Goal: Find specific page/section: Find specific page/section

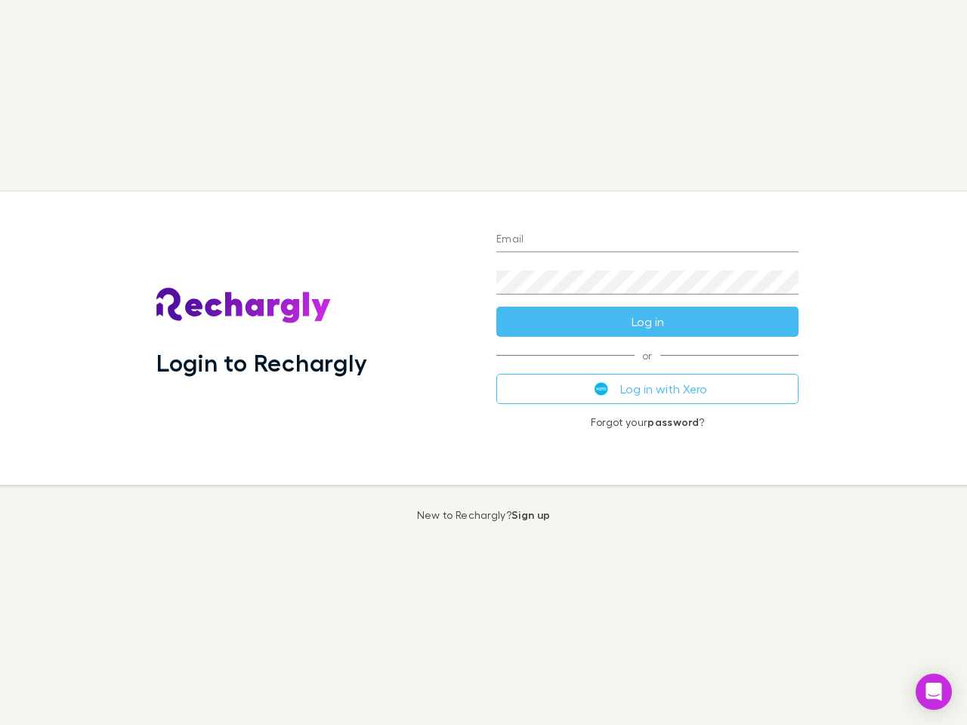
click at [484, 363] on div "Login to Rechargly" at bounding box center [314, 338] width 340 height 293
click at [647, 240] on input "Email" at bounding box center [647, 240] width 302 height 24
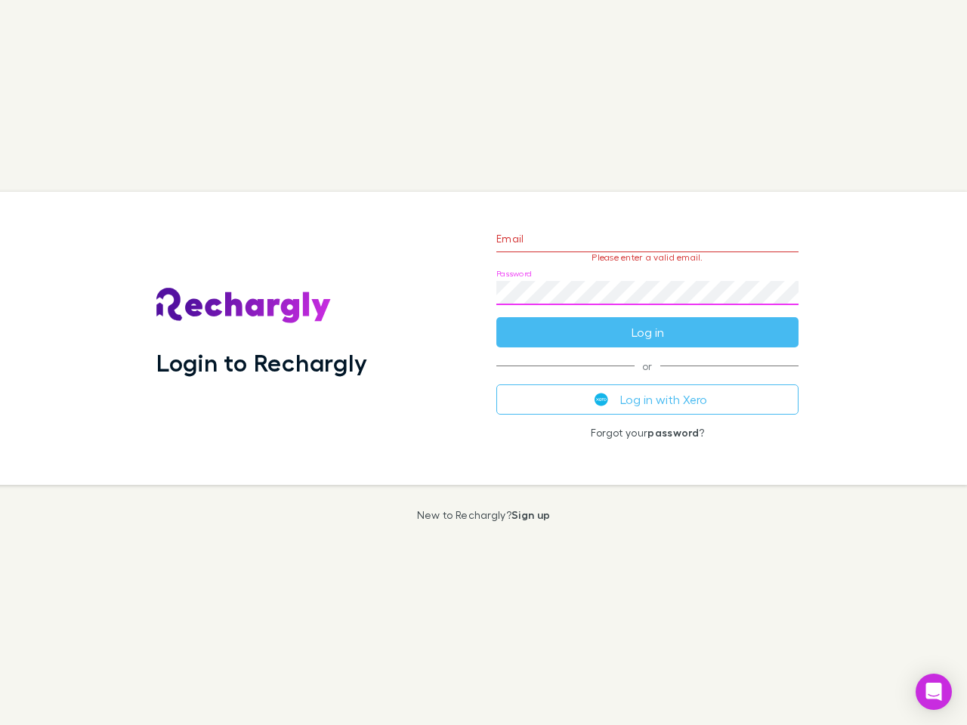
click at [647, 322] on form "Email Please enter a valid email. Password Log in" at bounding box center [647, 281] width 302 height 131
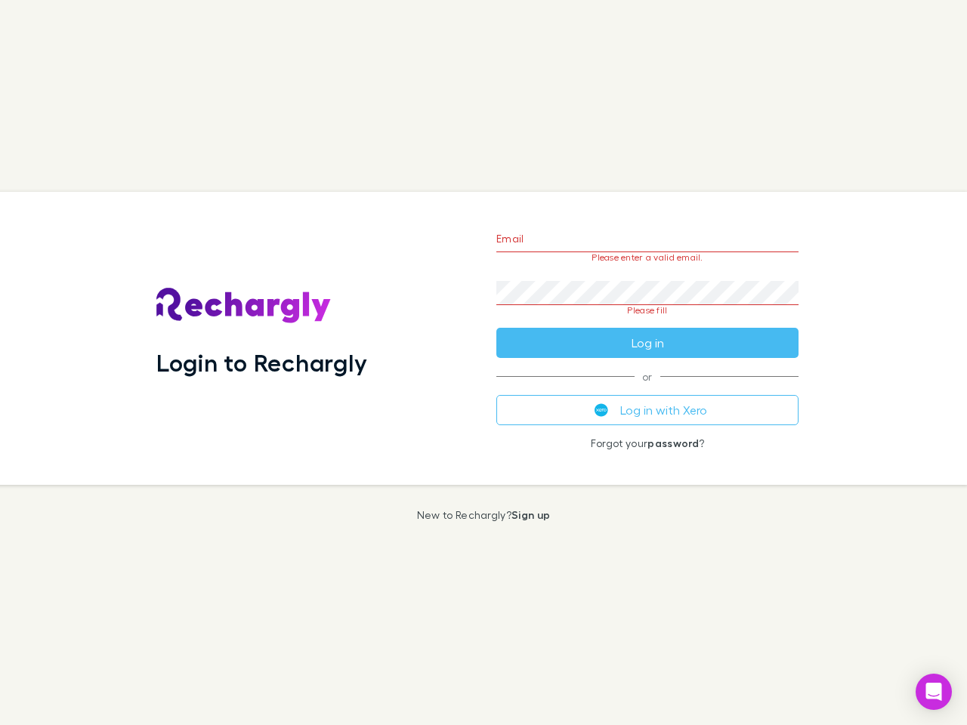
click at [647, 389] on div "Email Please enter a valid email. Password Please fill Log in or Log in with Xe…" at bounding box center [647, 338] width 326 height 293
click at [934, 692] on icon "Open Intercom Messenger" at bounding box center [934, 692] width 16 height 18
